Goal: Information Seeking & Learning: Understand process/instructions

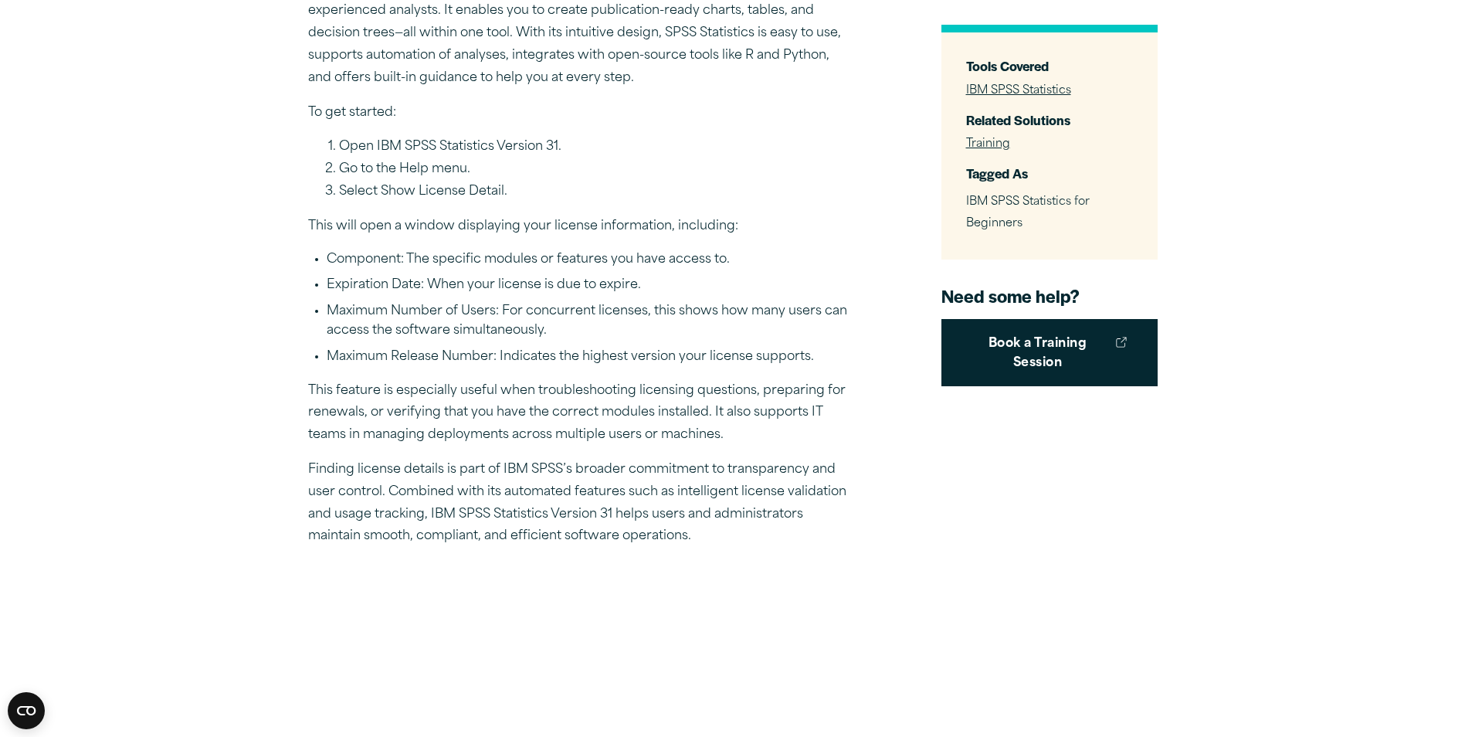
scroll to position [541, 0]
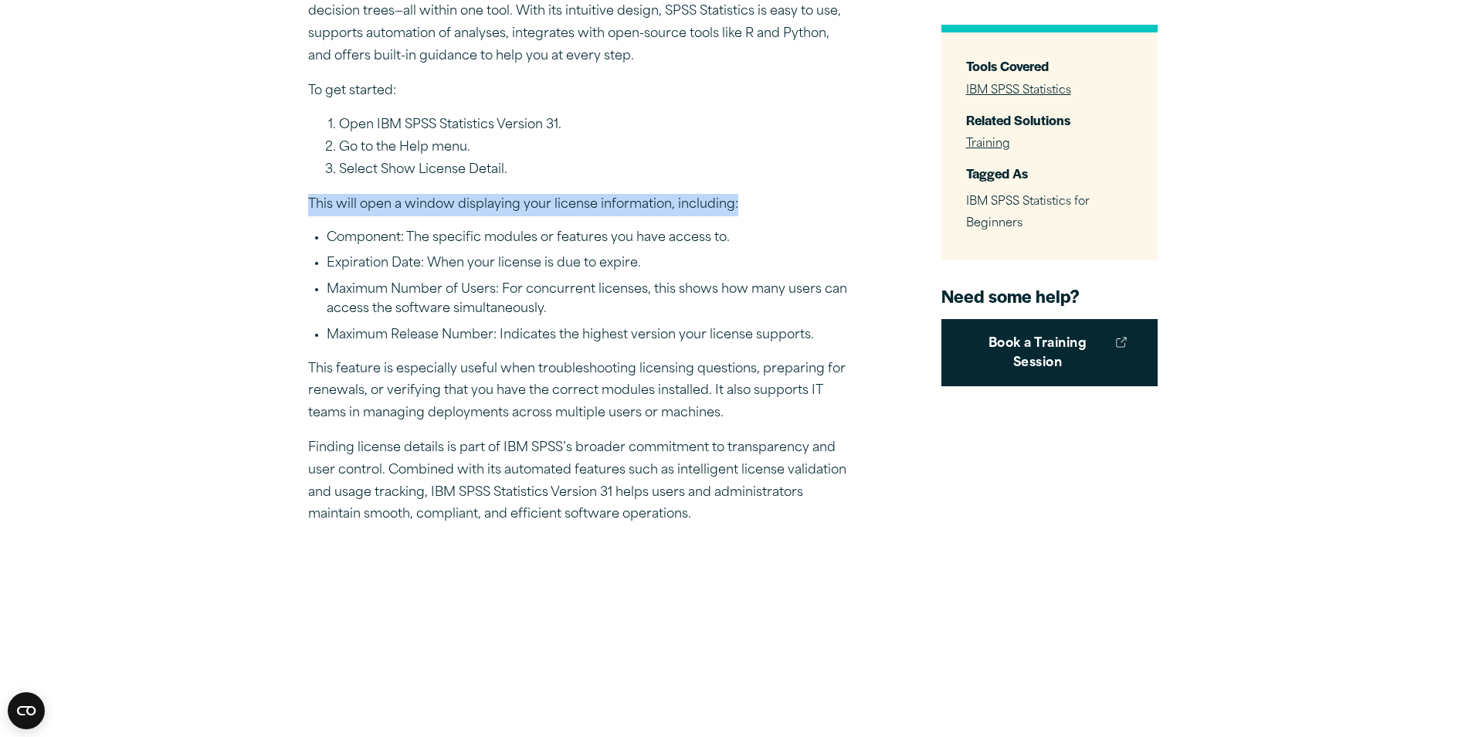
drag, startPoint x: 307, startPoint y: 200, endPoint x: 773, endPoint y: 189, distance: 465.8
click at [773, 189] on div "To help you get the most out of IBM SPSS Statistics, the Version 1 SPSS experts…" at bounding box center [578, 352] width 541 height 1132
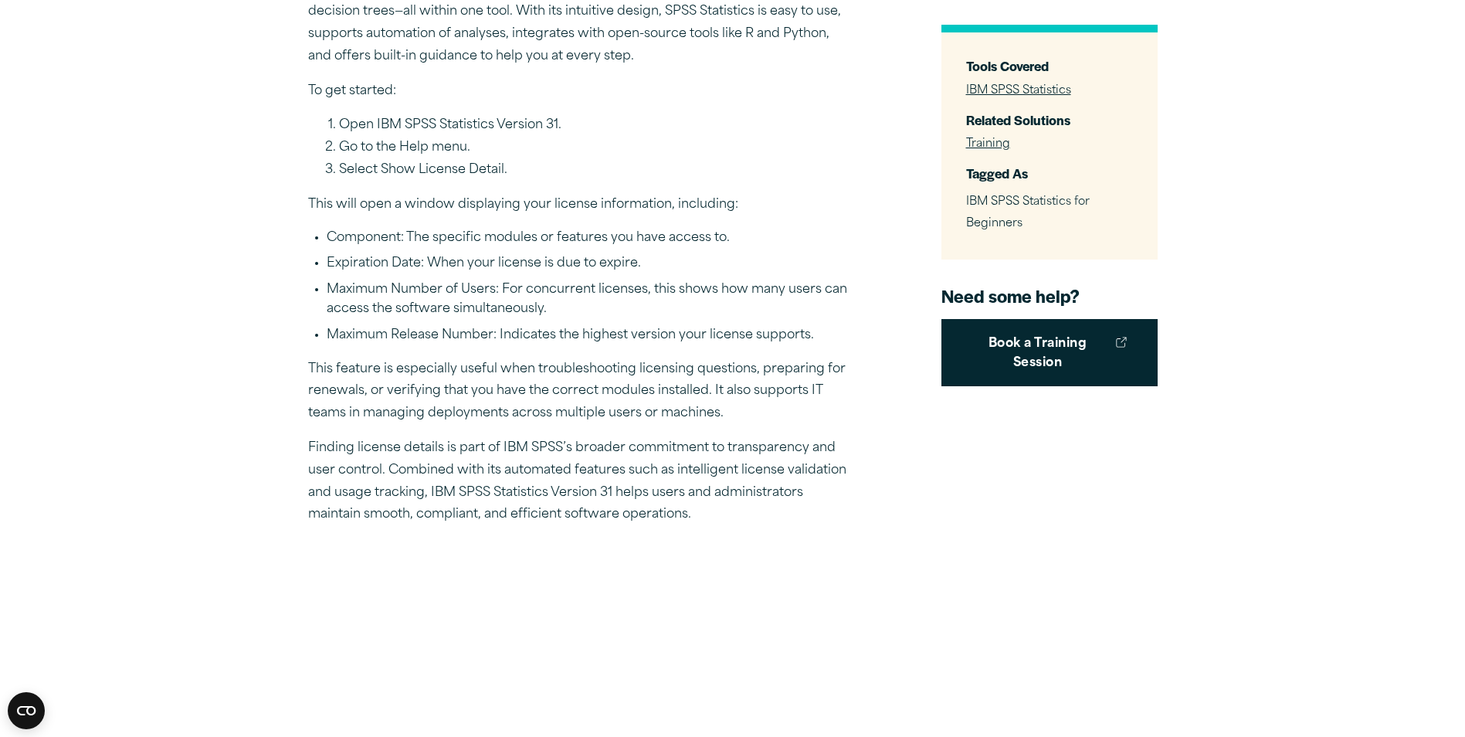
click at [528, 255] on li "Expiration Date: When your license is due to expire." at bounding box center [588, 264] width 522 height 20
click at [411, 148] on li "Go to the Help menu." at bounding box center [594, 148] width 510 height 22
click at [449, 148] on li "Go to the Help menu." at bounding box center [594, 148] width 510 height 22
drag, startPoint x: 449, startPoint y: 148, endPoint x: 402, endPoint y: 171, distance: 52.2
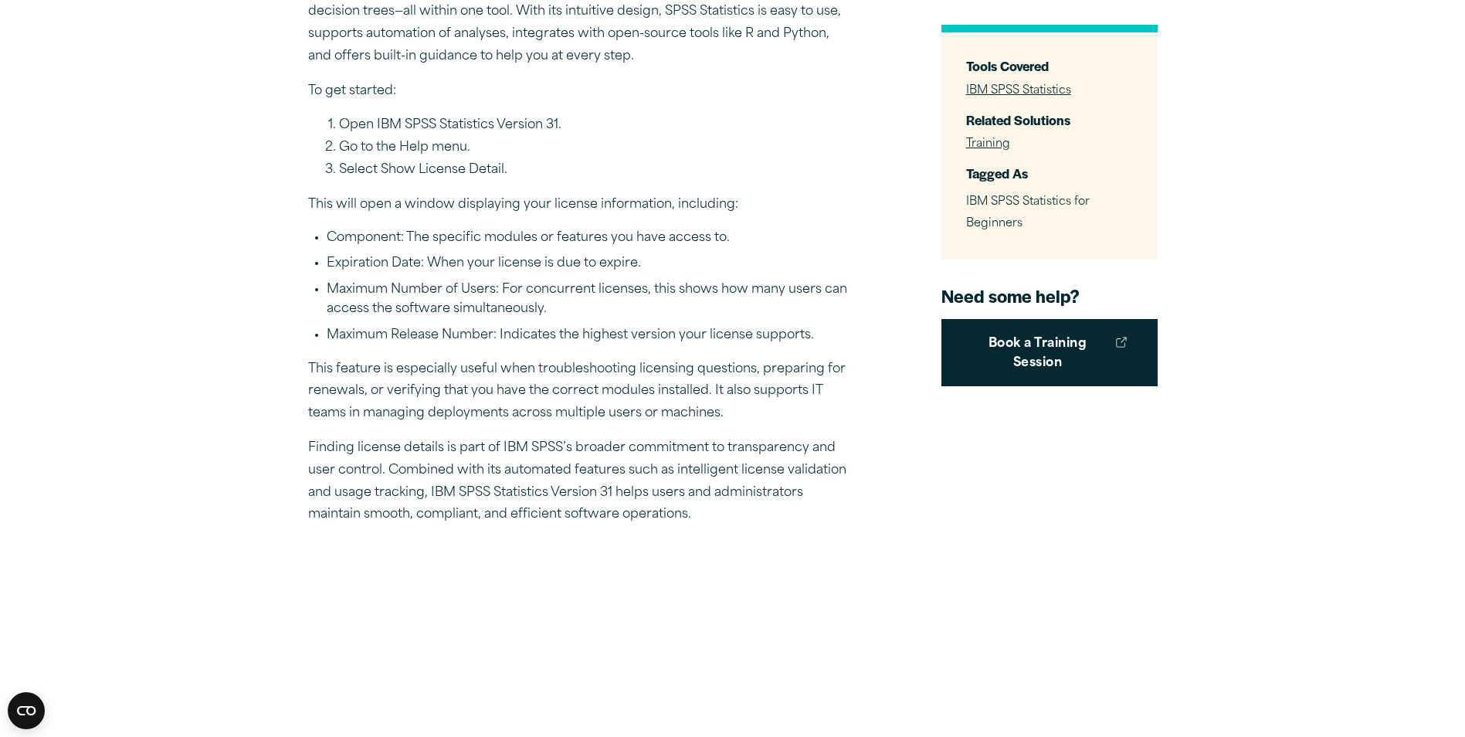
click at [402, 171] on li "Select Show License Detail." at bounding box center [594, 170] width 510 height 22
drag, startPoint x: 402, startPoint y: 171, endPoint x: 446, endPoint y: 171, distance: 43.3
click at [446, 171] on li "Select Show License Detail." at bounding box center [594, 170] width 510 height 22
click at [448, 171] on li "Select Show License Detail." at bounding box center [594, 170] width 510 height 22
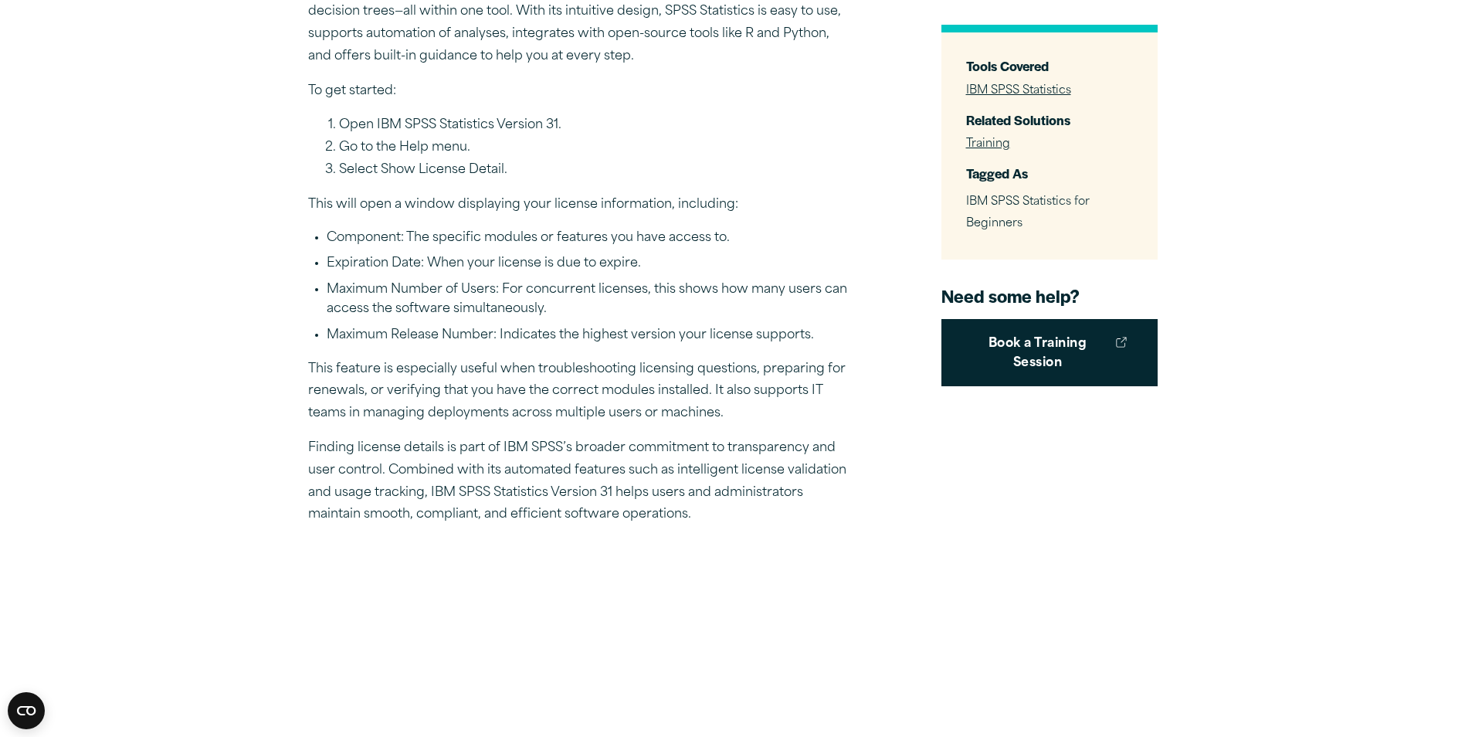
drag, startPoint x: 448, startPoint y: 171, endPoint x: 503, endPoint y: 164, distance: 55.4
click at [503, 164] on li "Select Show License Detail." at bounding box center [594, 170] width 510 height 22
drag, startPoint x: 503, startPoint y: 164, endPoint x: 488, endPoint y: 166, distance: 14.9
click at [488, 166] on li "Select Show License Detail." at bounding box center [594, 170] width 510 height 22
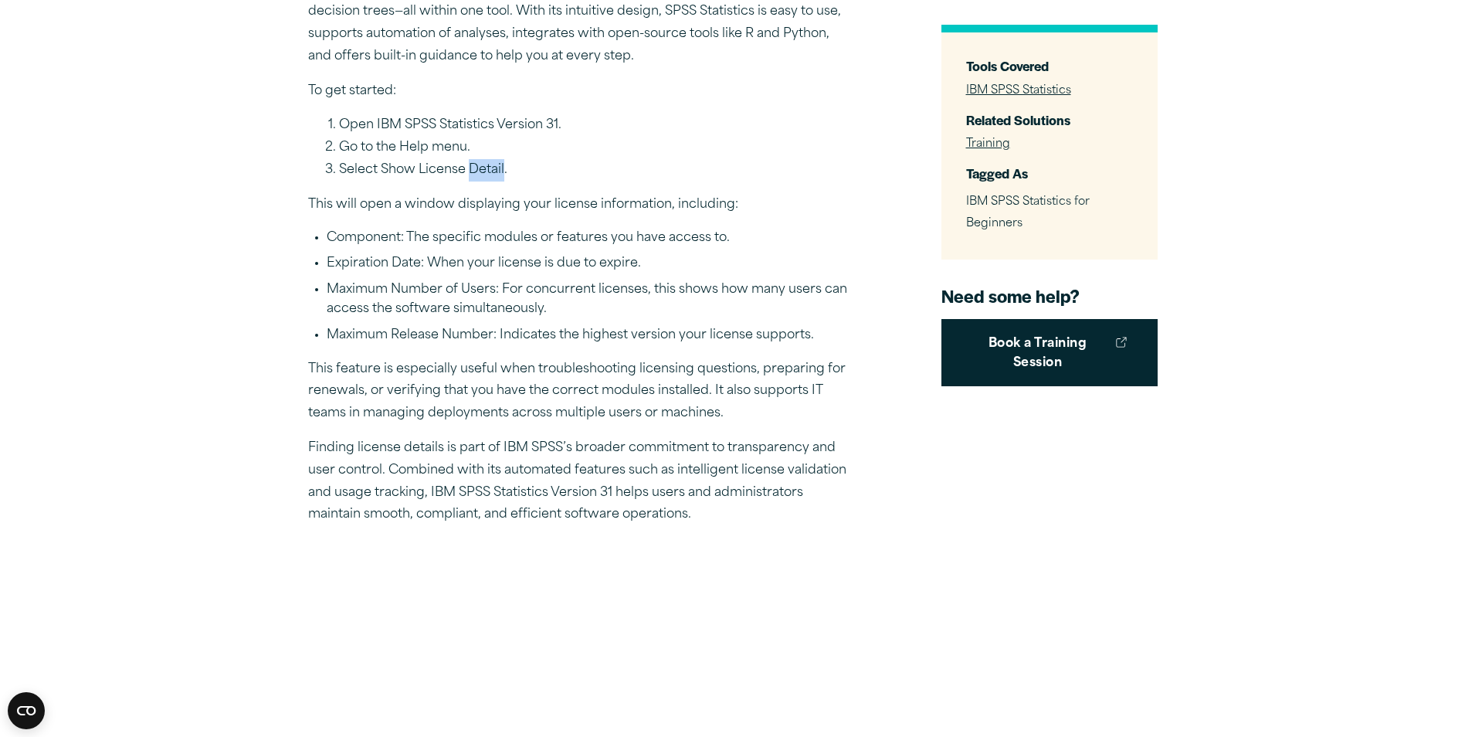
click at [488, 166] on li "Select Show License Detail." at bounding box center [594, 170] width 510 height 22
drag, startPoint x: 488, startPoint y: 166, endPoint x: 491, endPoint y: 222, distance: 56.5
click at [491, 220] on div "To help you get the most out of IBM SPSS Statistics, the Version 1 SPSS experts…" at bounding box center [578, 352] width 541 height 1132
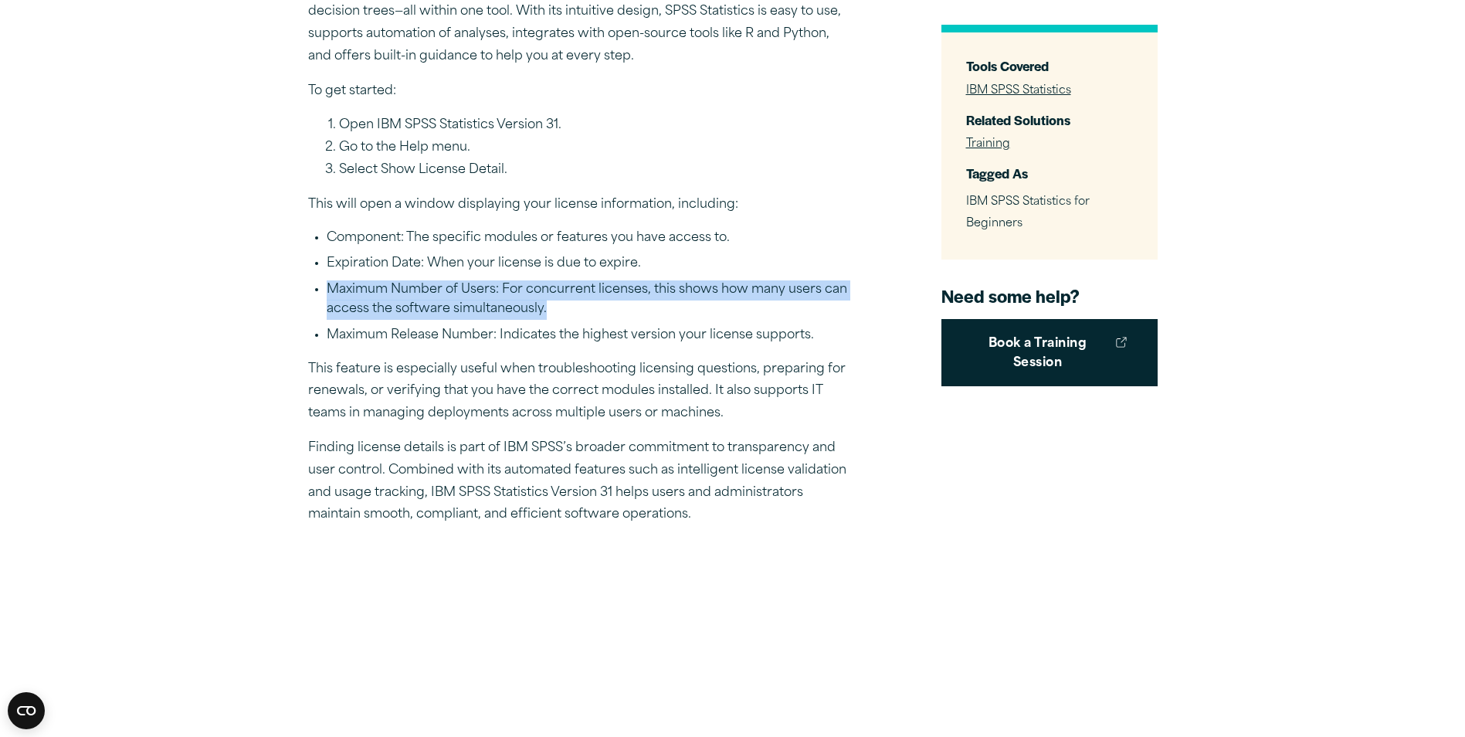
drag, startPoint x: 328, startPoint y: 290, endPoint x: 618, endPoint y: 313, distance: 290.5
click at [618, 313] on li "Maximum Number of Users: For concurrent licenses, this shows how many users can…" at bounding box center [588, 299] width 522 height 39
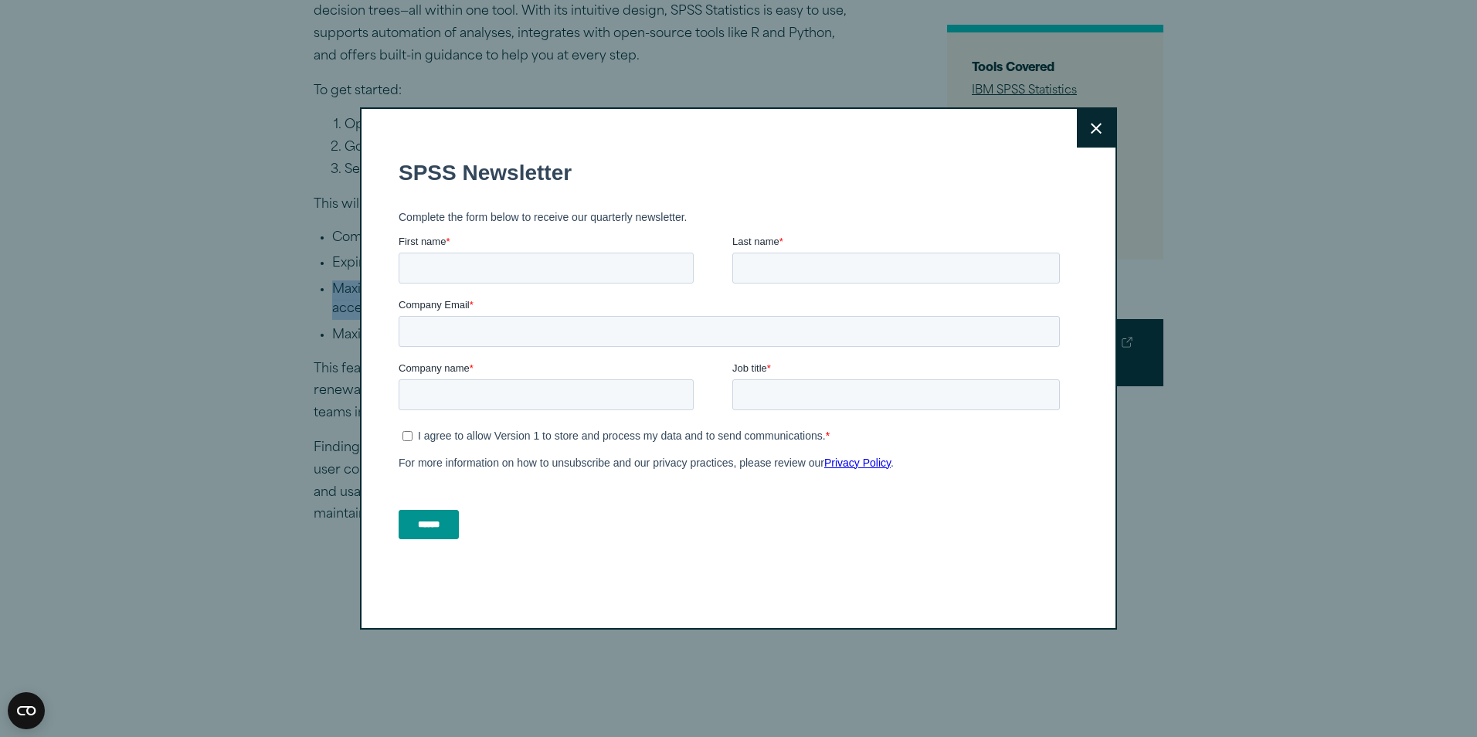
click at [1080, 126] on button "Close" at bounding box center [1096, 128] width 39 height 39
click at [1104, 127] on button "Close" at bounding box center [1096, 128] width 39 height 39
